Goal: Transaction & Acquisition: Purchase product/service

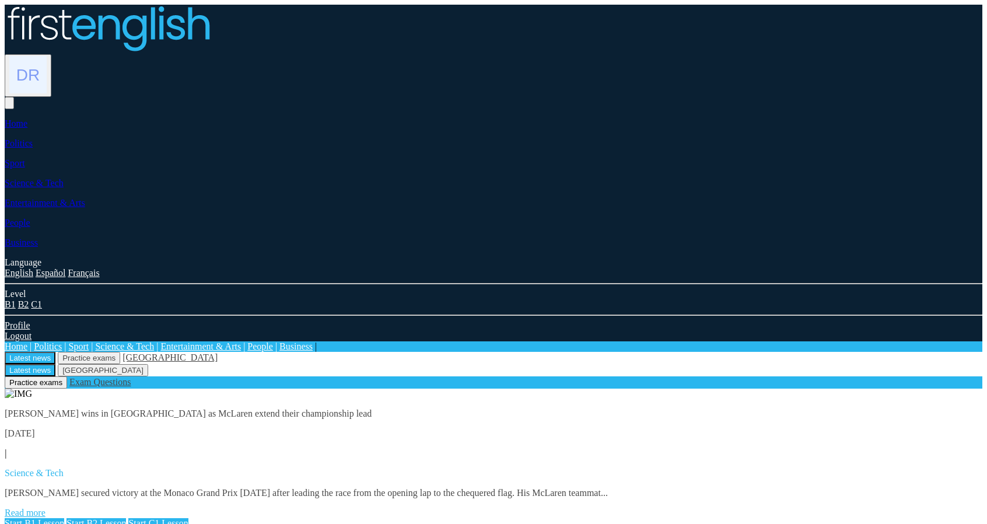
click at [47, 56] on img at bounding box center [27, 74] width 37 height 37
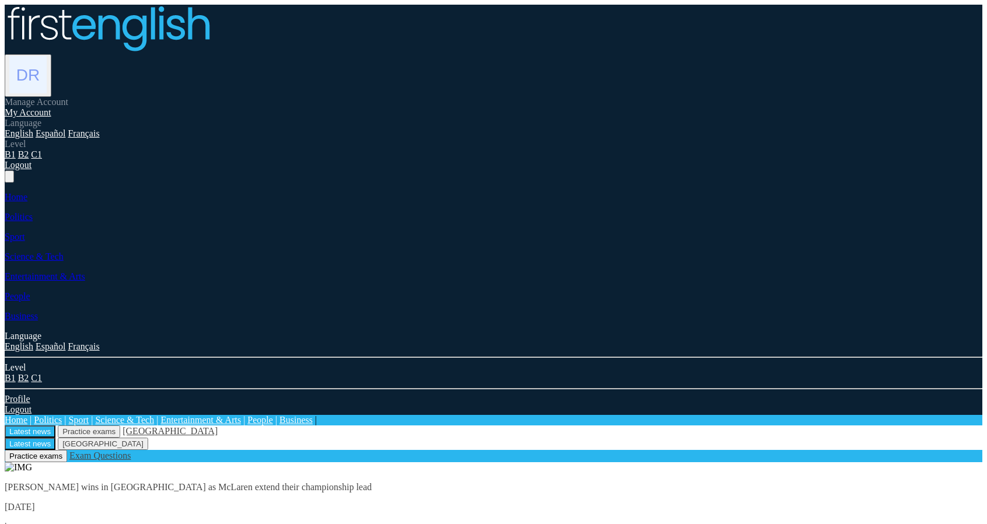
click at [51, 107] on link "My Account" at bounding box center [28, 112] width 47 height 10
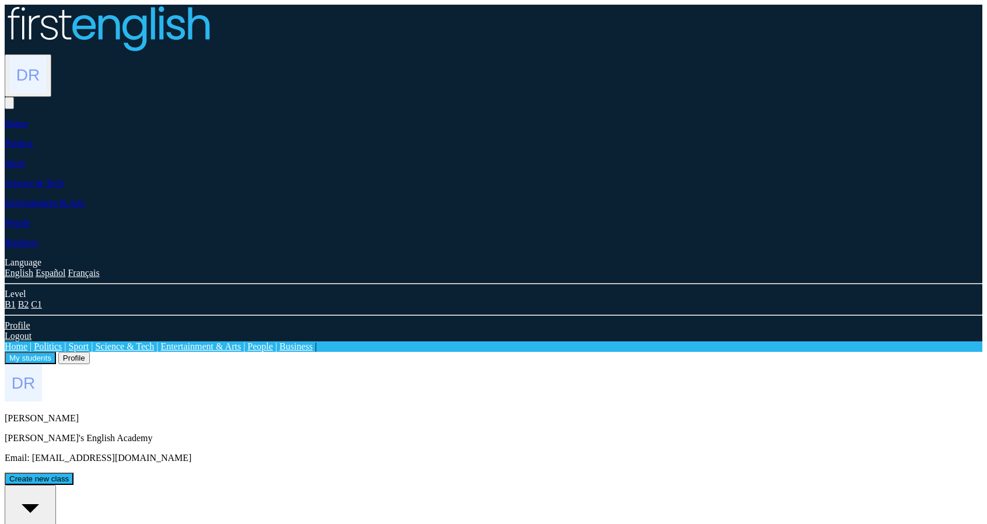
click at [90, 352] on button "Profile" at bounding box center [74, 358] width 32 height 12
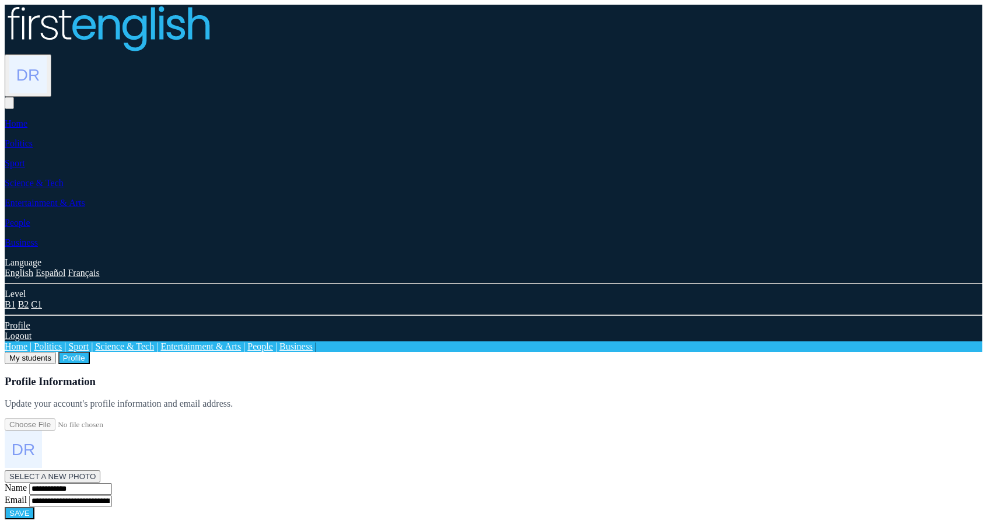
click at [56, 352] on button "My students" at bounding box center [30, 358] width 51 height 12
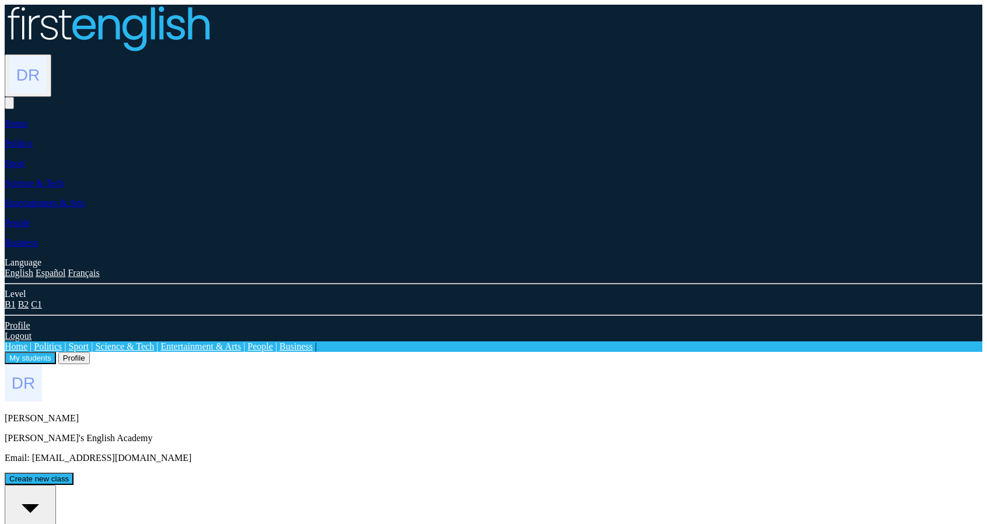
click at [452, 352] on div "My students Profile Denise Royle" at bounding box center [494, 358] width 978 height 12
click at [47, 56] on img at bounding box center [27, 74] width 37 height 37
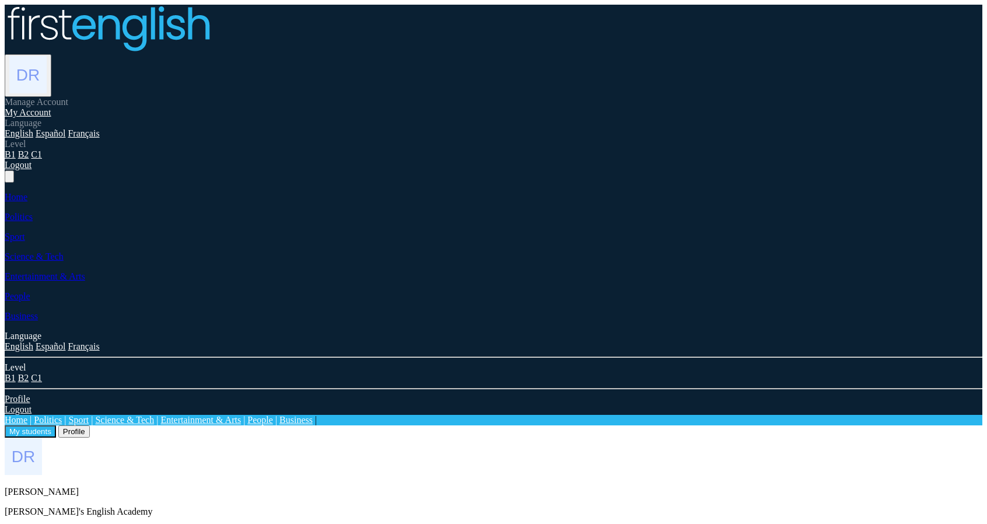
click at [32, 170] on link "Logout" at bounding box center [18, 165] width 27 height 10
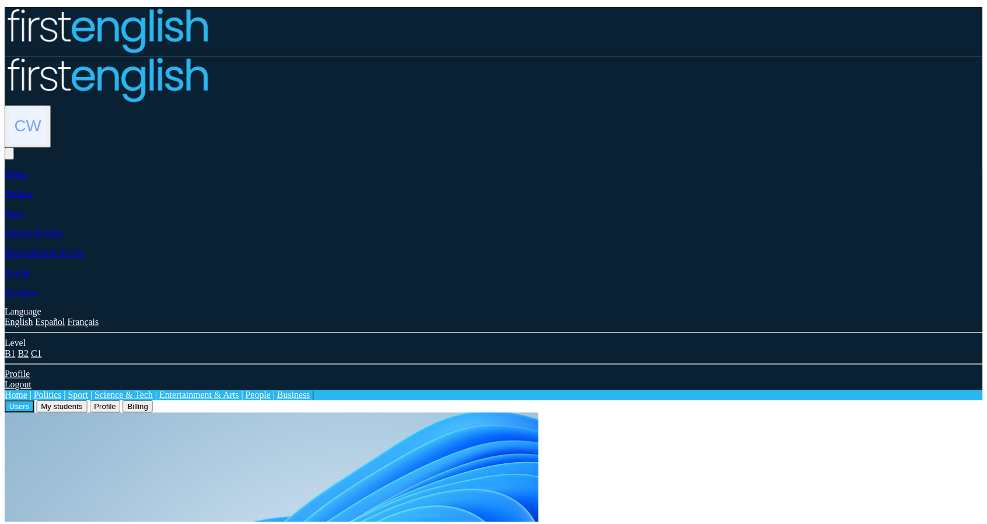
scroll to position [184, 0]
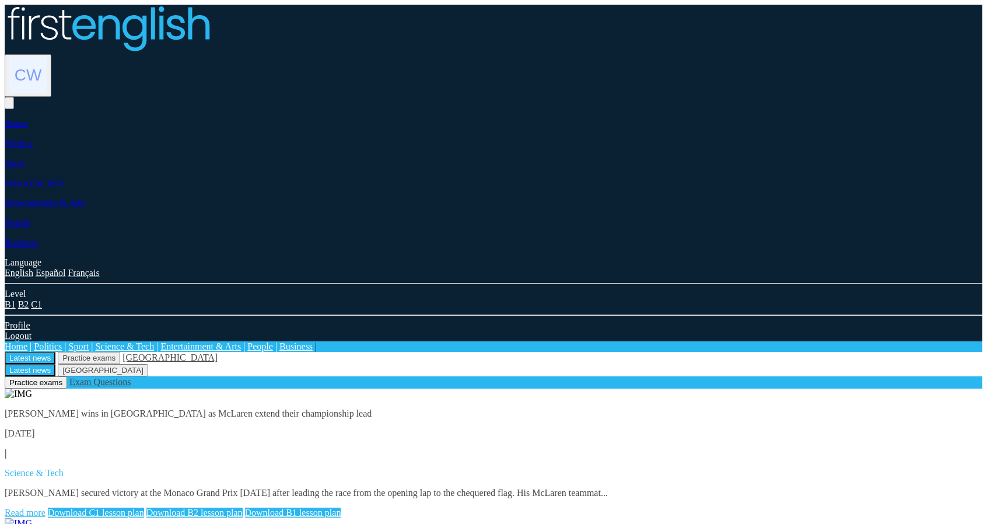
drag, startPoint x: 327, startPoint y: 138, endPoint x: 579, endPoint y: 292, distance: 295.4
drag, startPoint x: 534, startPoint y: 273, endPoint x: 415, endPoint y: 194, distance: 142.7
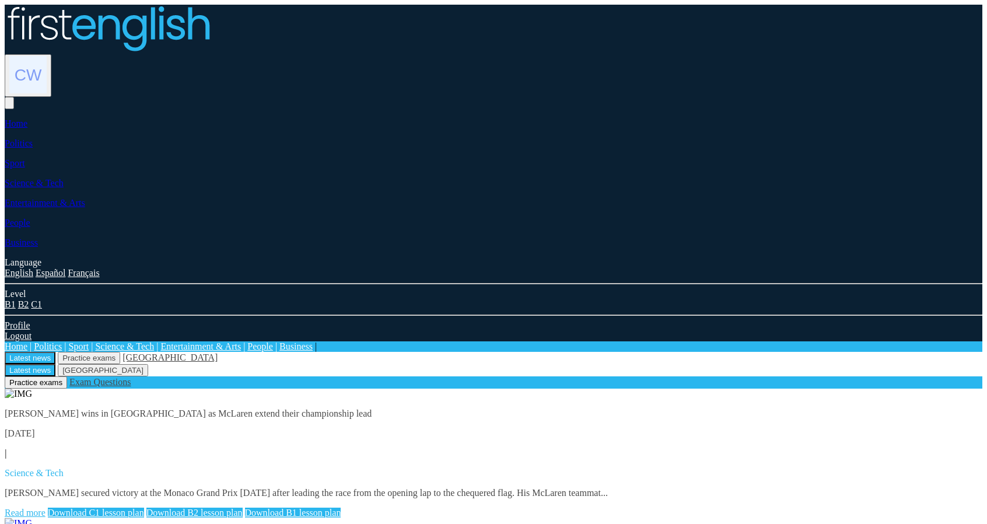
drag, startPoint x: 400, startPoint y: 187, endPoint x: 606, endPoint y: 288, distance: 228.6
drag, startPoint x: 496, startPoint y: 258, endPoint x: 417, endPoint y: 190, distance: 104.7
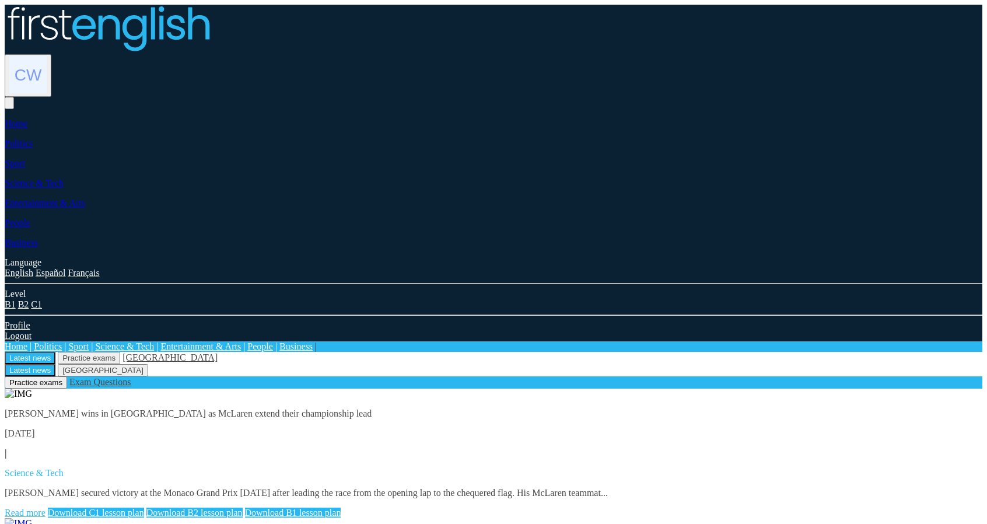
click at [47, 56] on img at bounding box center [27, 74] width 37 height 37
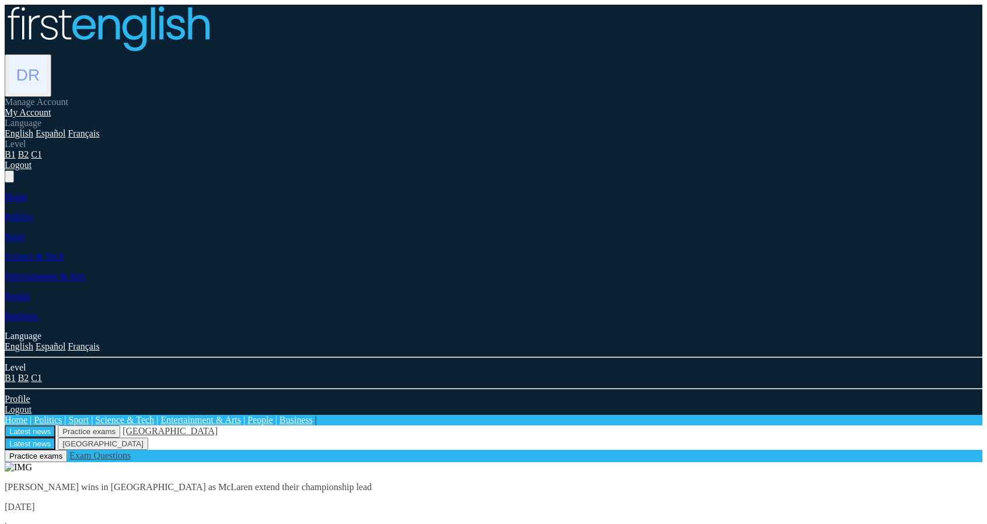
click at [51, 107] on link "My Account" at bounding box center [28, 112] width 47 height 10
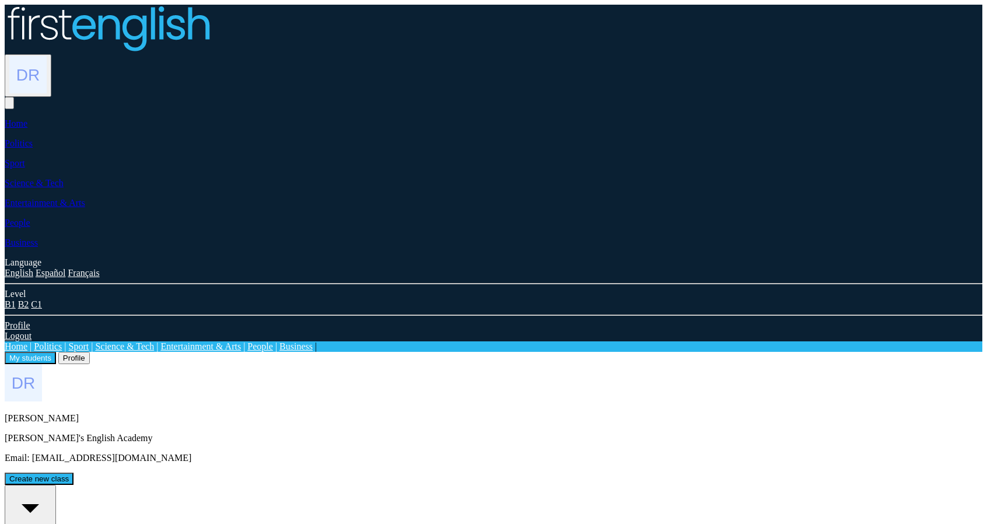
click at [47, 56] on img at bounding box center [27, 74] width 37 height 37
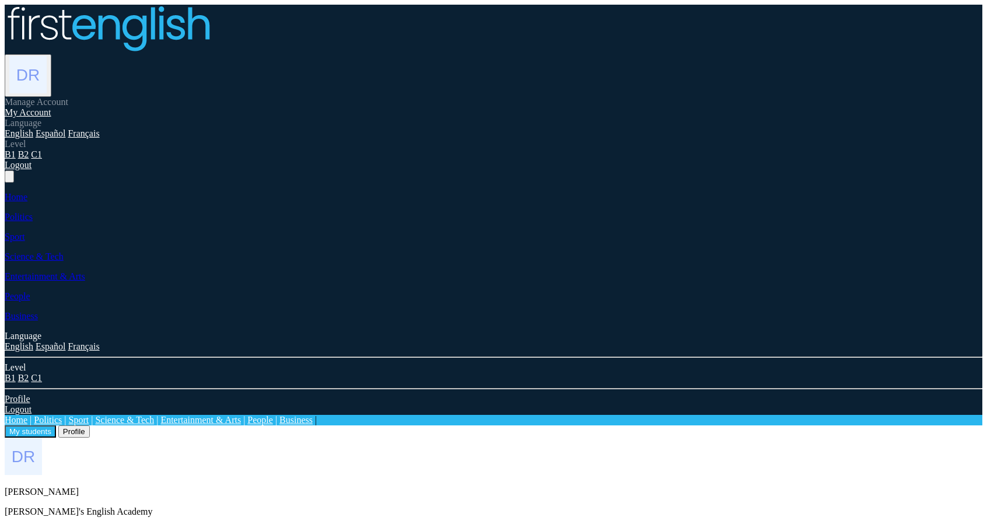
click at [32, 170] on link "Logout" at bounding box center [18, 165] width 27 height 10
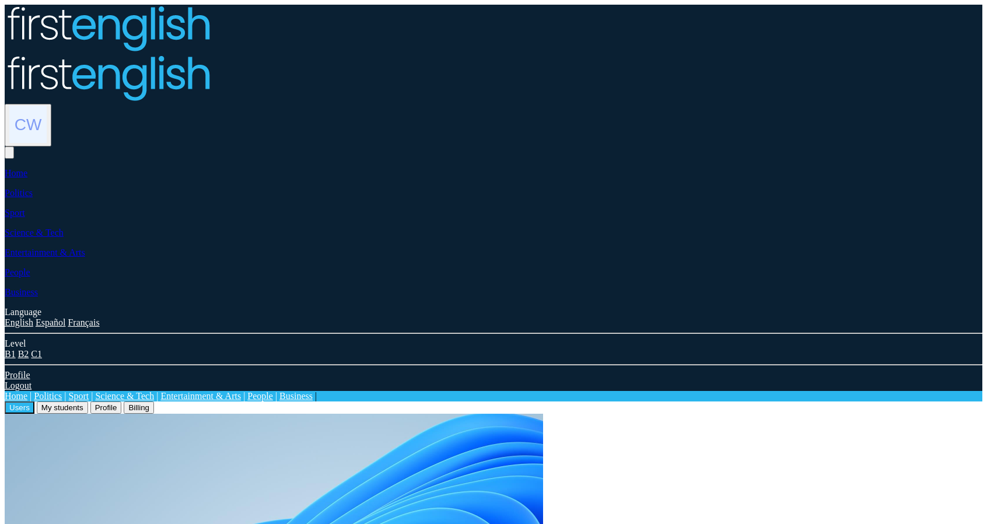
scroll to position [184, 0]
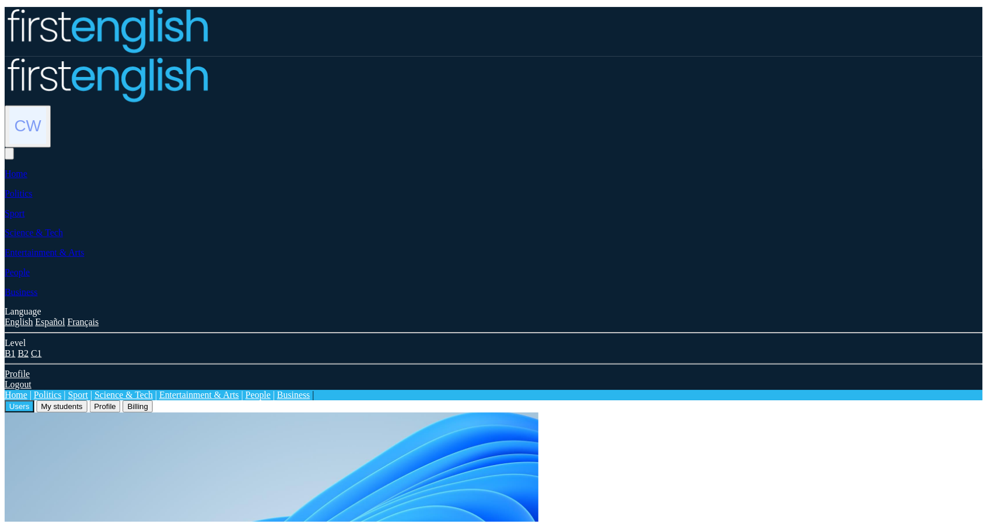
scroll to position [184, 0]
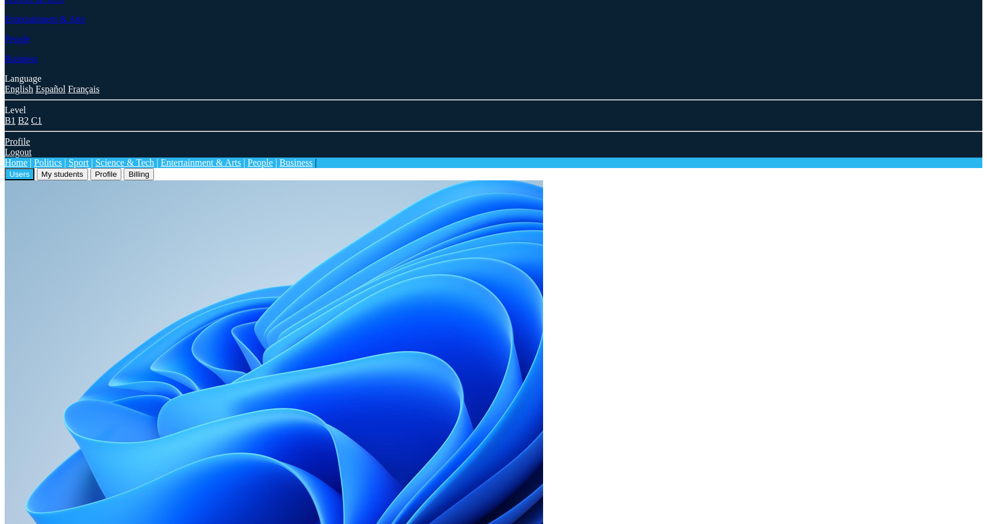
drag, startPoint x: 415, startPoint y: 190, endPoint x: 618, endPoint y: 195, distance: 203.1
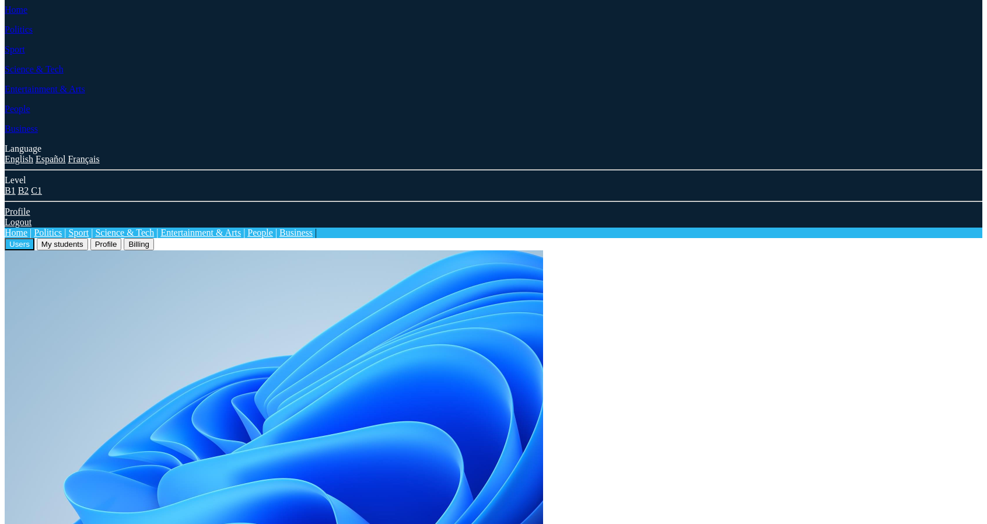
scroll to position [117, 0]
